Goal: Task Accomplishment & Management: Use online tool/utility

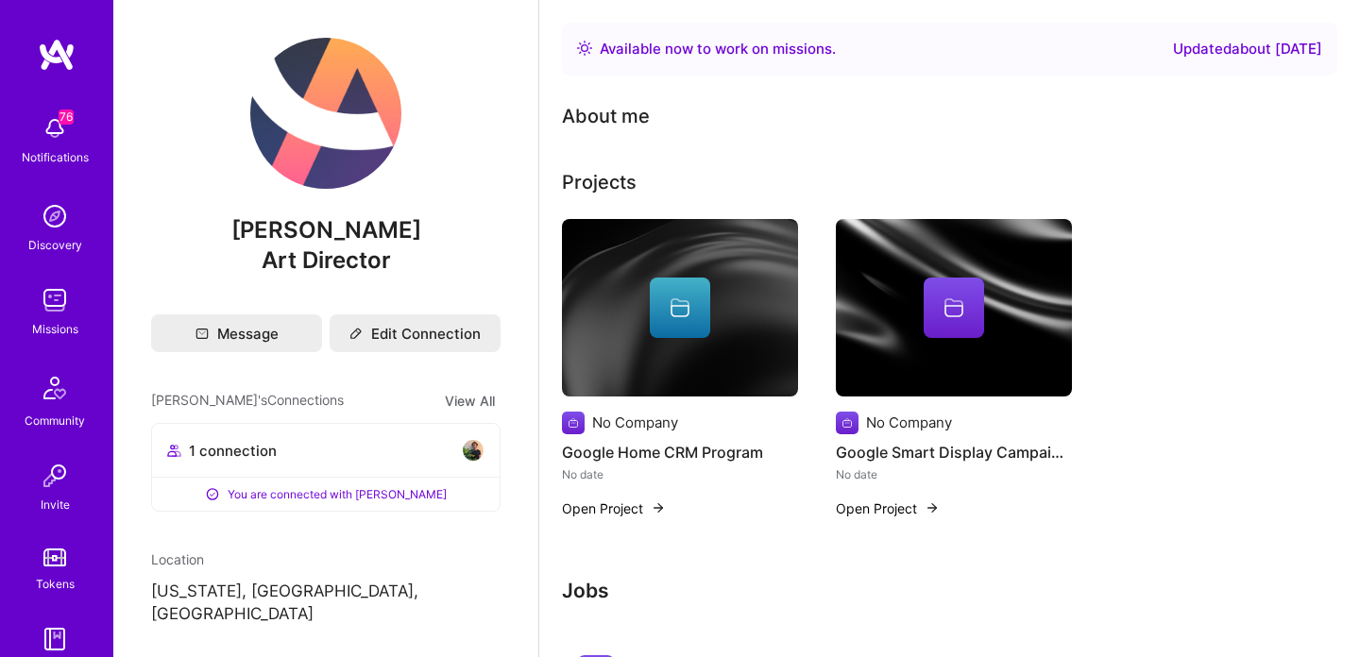
click at [52, 296] on img at bounding box center [55, 300] width 38 height 38
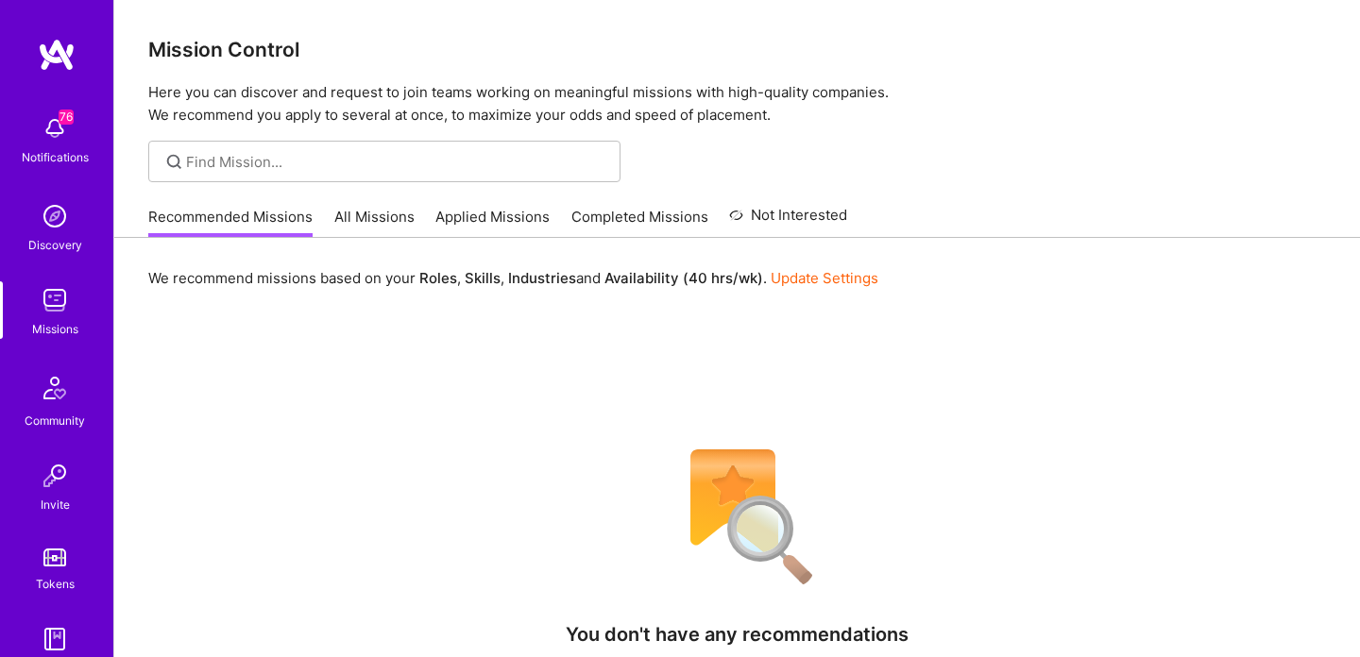
click at [385, 219] on link "All Missions" at bounding box center [374, 222] width 80 height 31
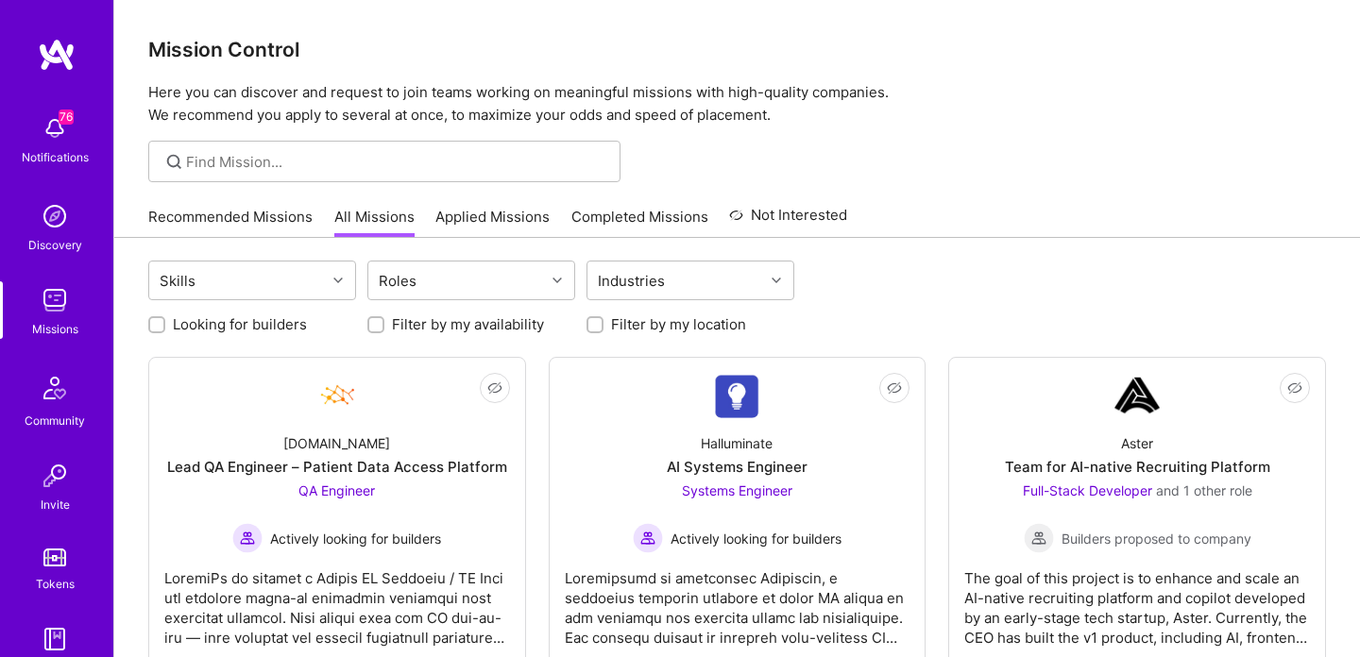
click at [280, 218] on link "Recommended Missions" at bounding box center [230, 222] width 164 height 31
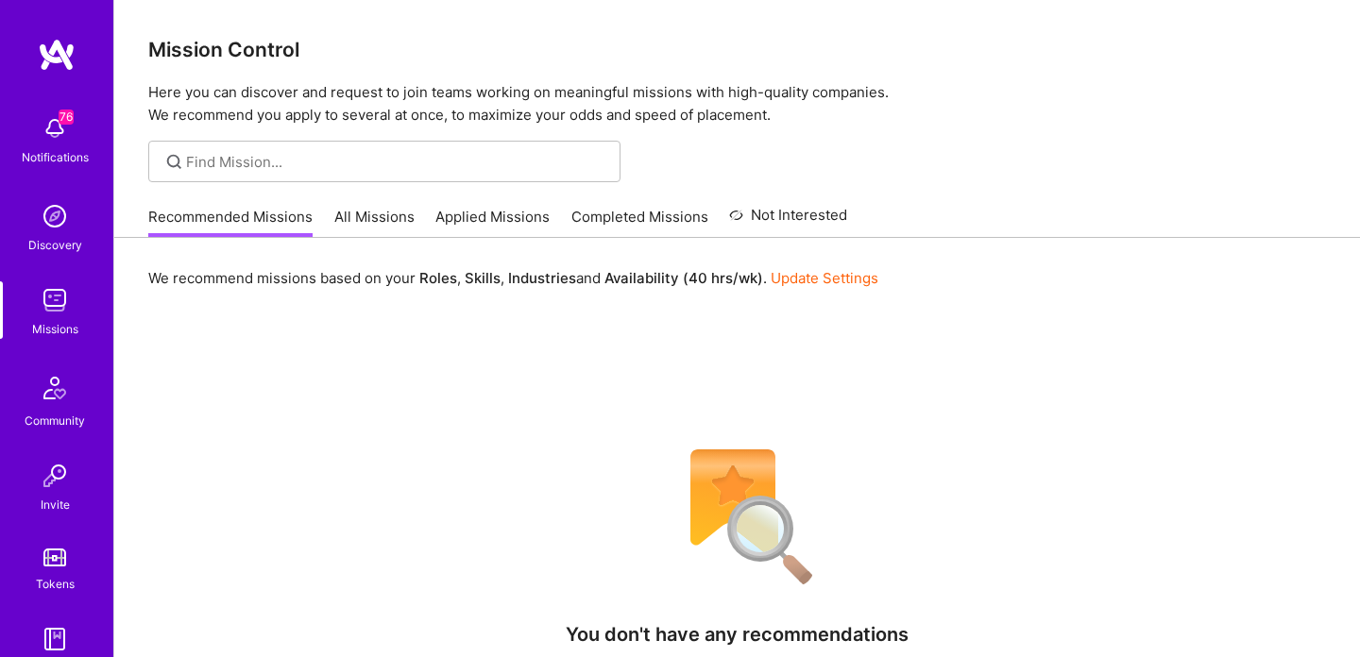
click at [373, 223] on link "All Missions" at bounding box center [374, 222] width 80 height 31
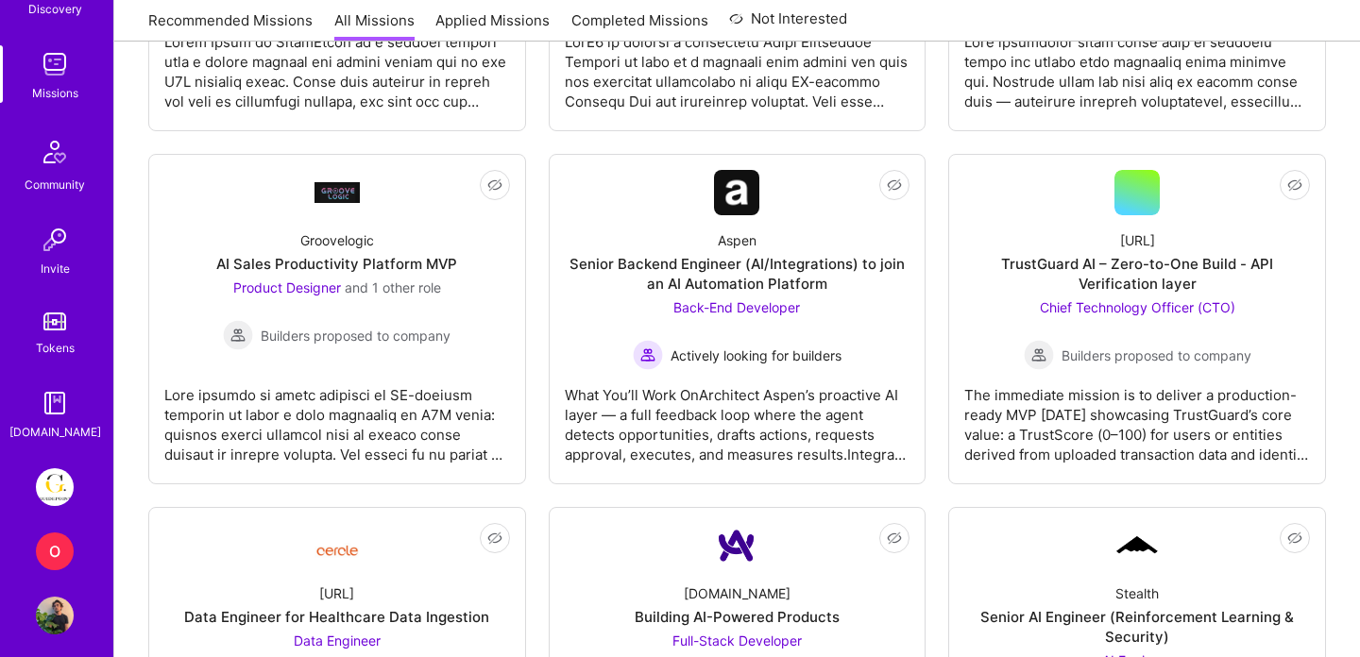
scroll to position [251, 0]
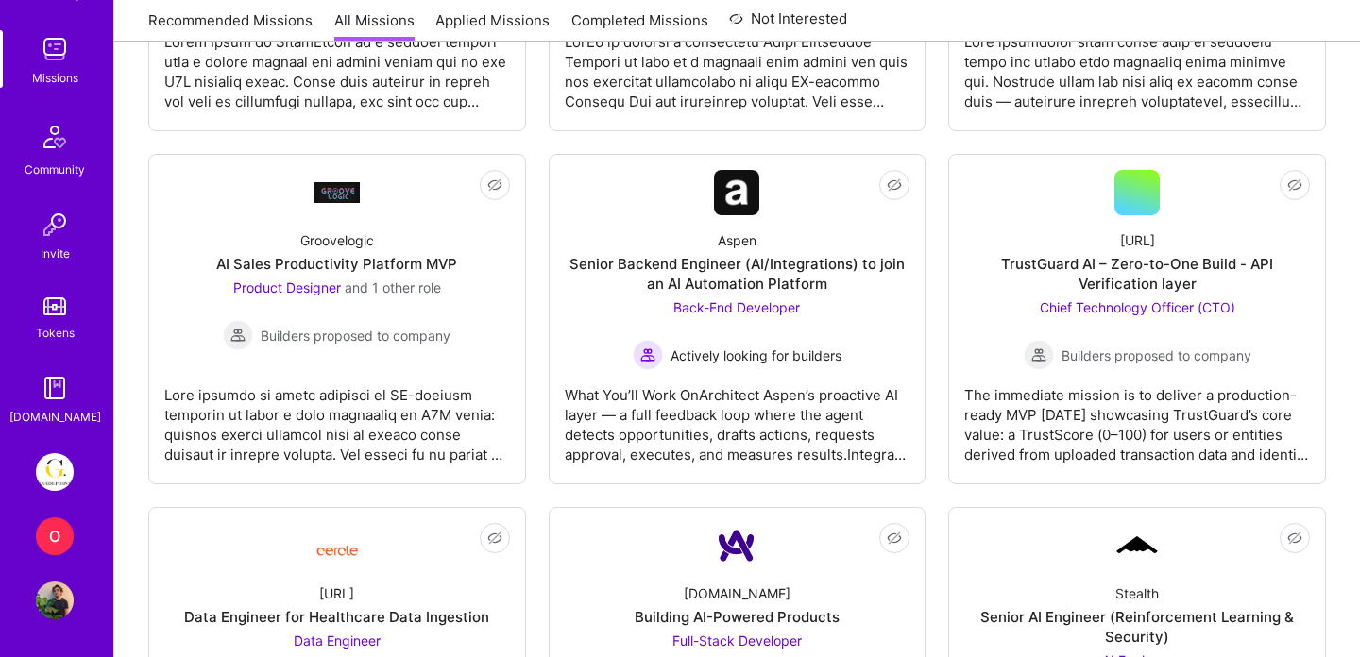
click at [60, 468] on img at bounding box center [55, 472] width 38 height 38
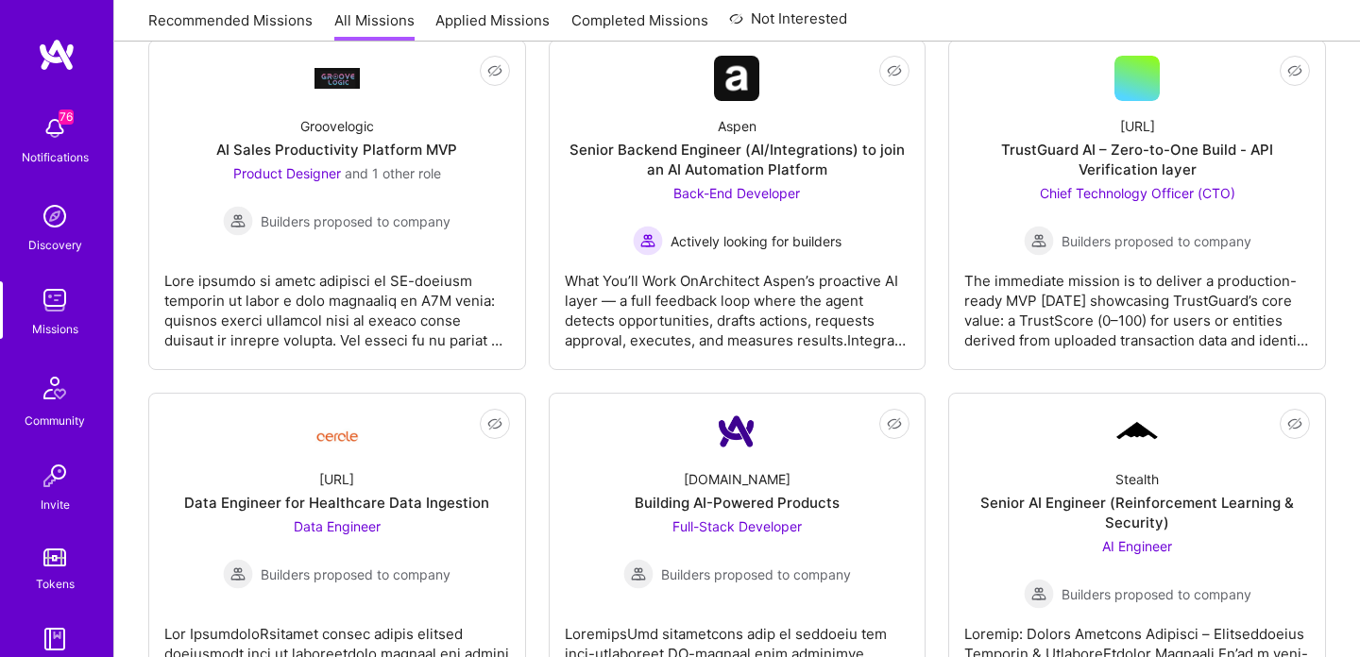
scroll to position [1675, 0]
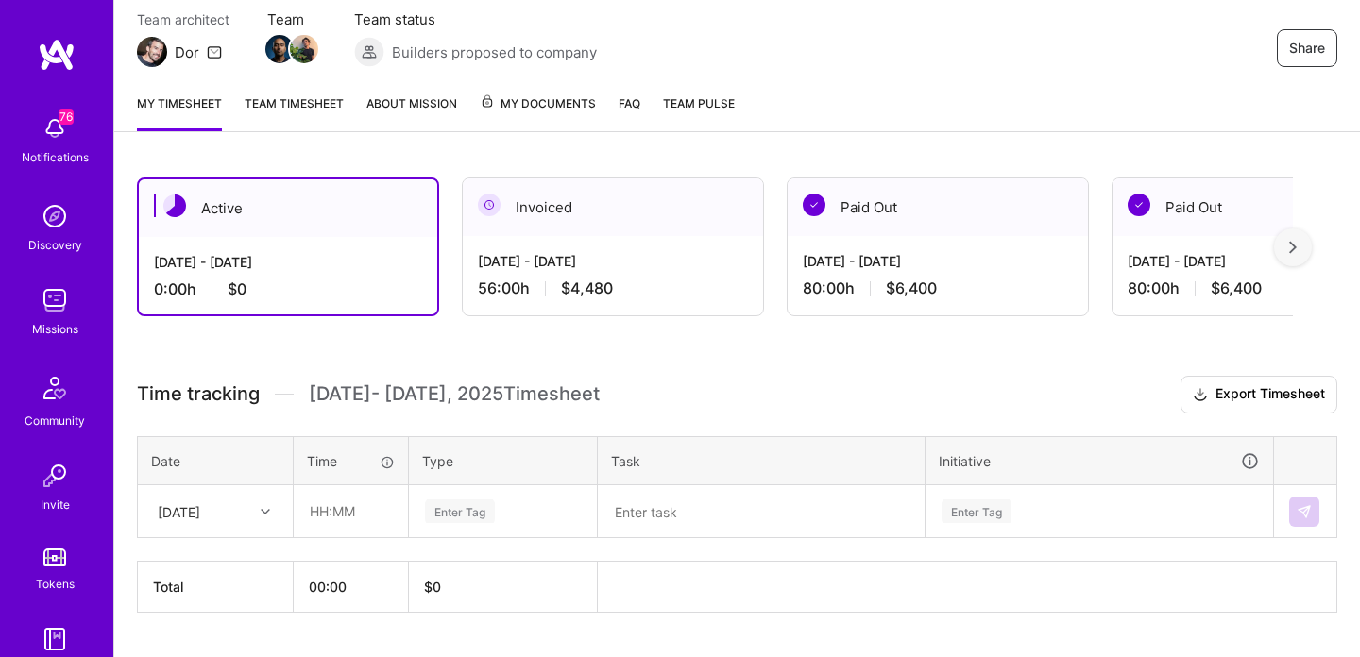
scroll to position [185, 0]
